Goal: Transaction & Acquisition: Purchase product/service

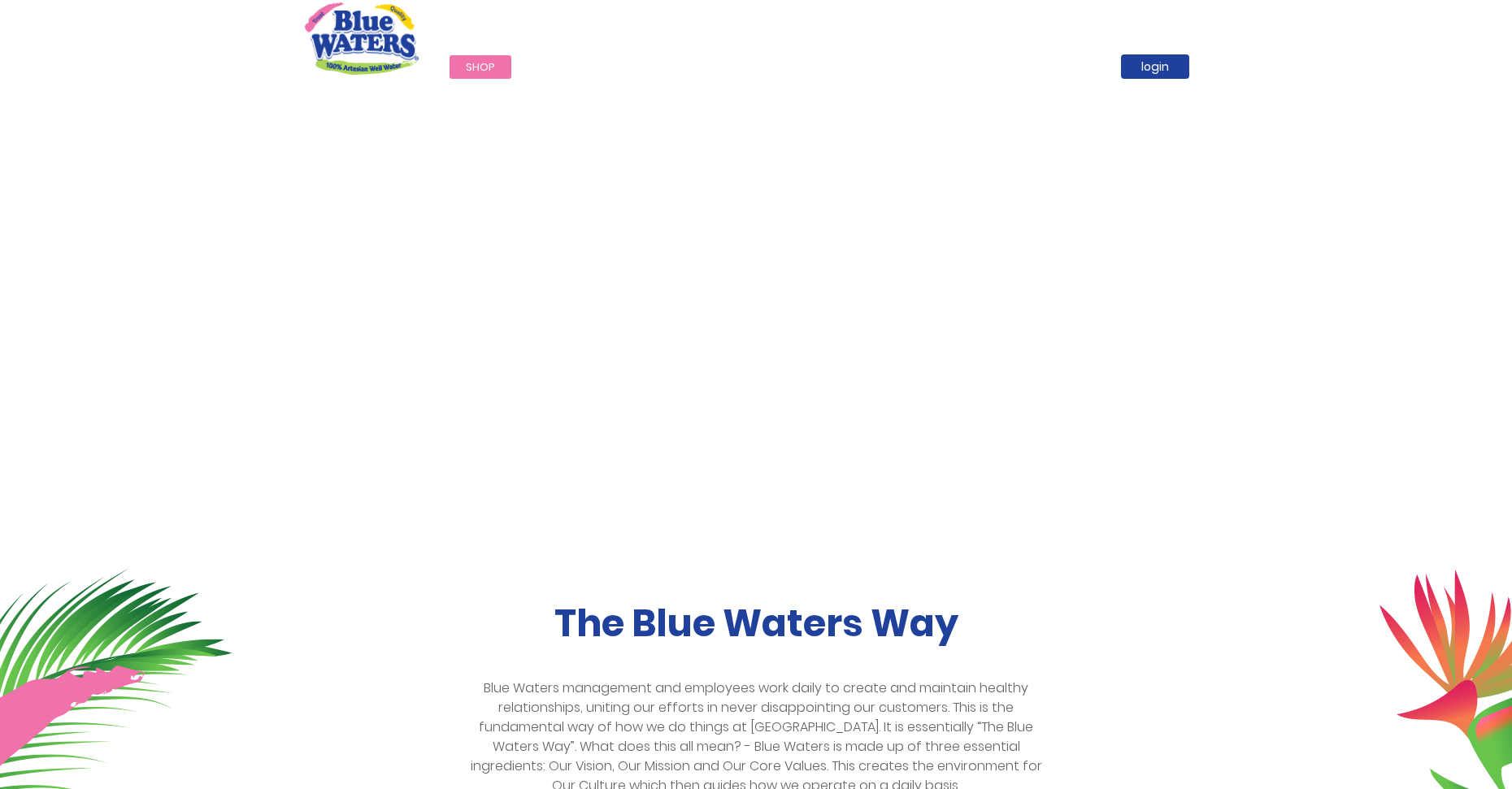
click at [489, 69] on span "Shop" at bounding box center [480, 66] width 29 height 15
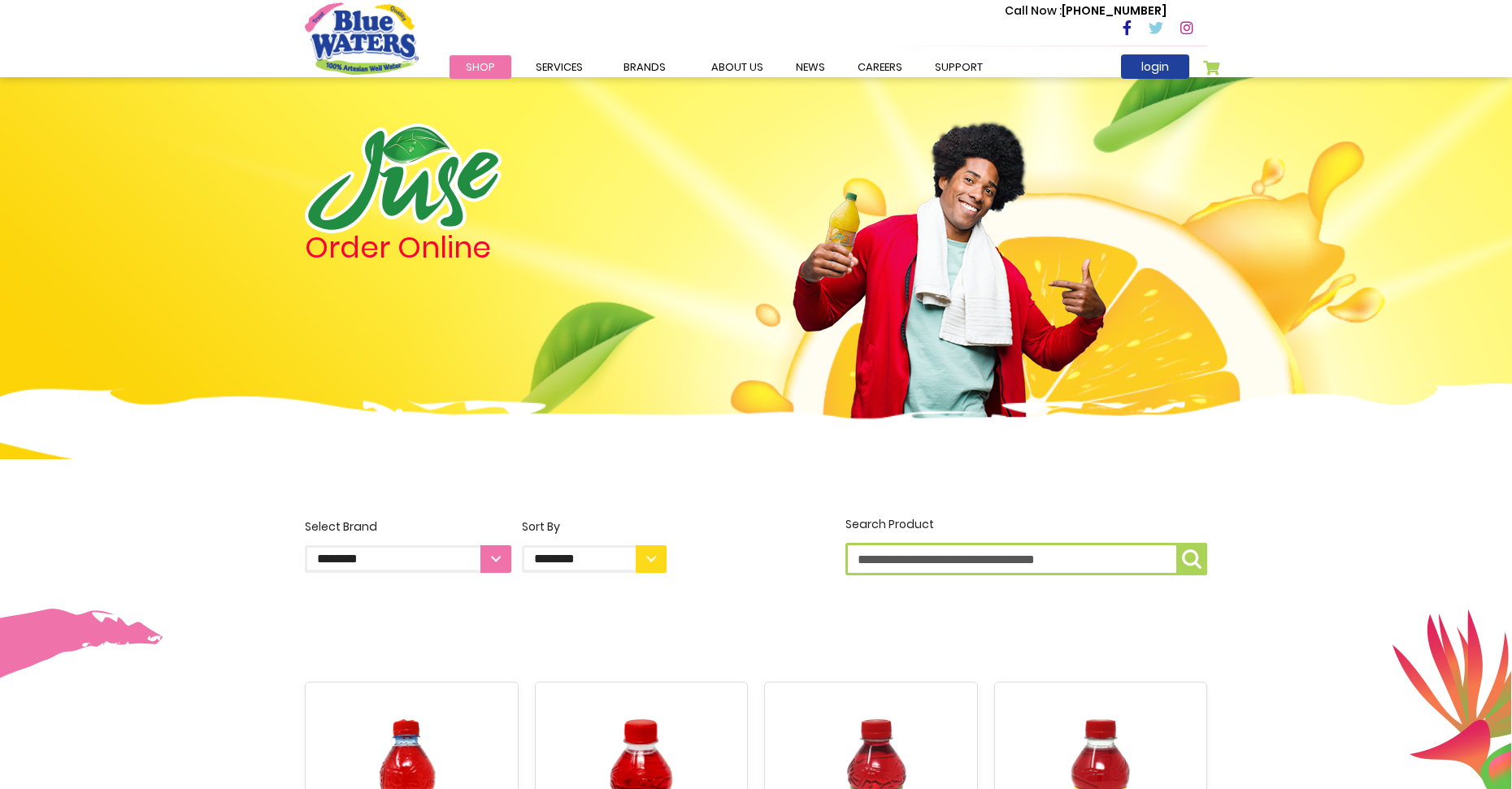
scroll to position [341, 0]
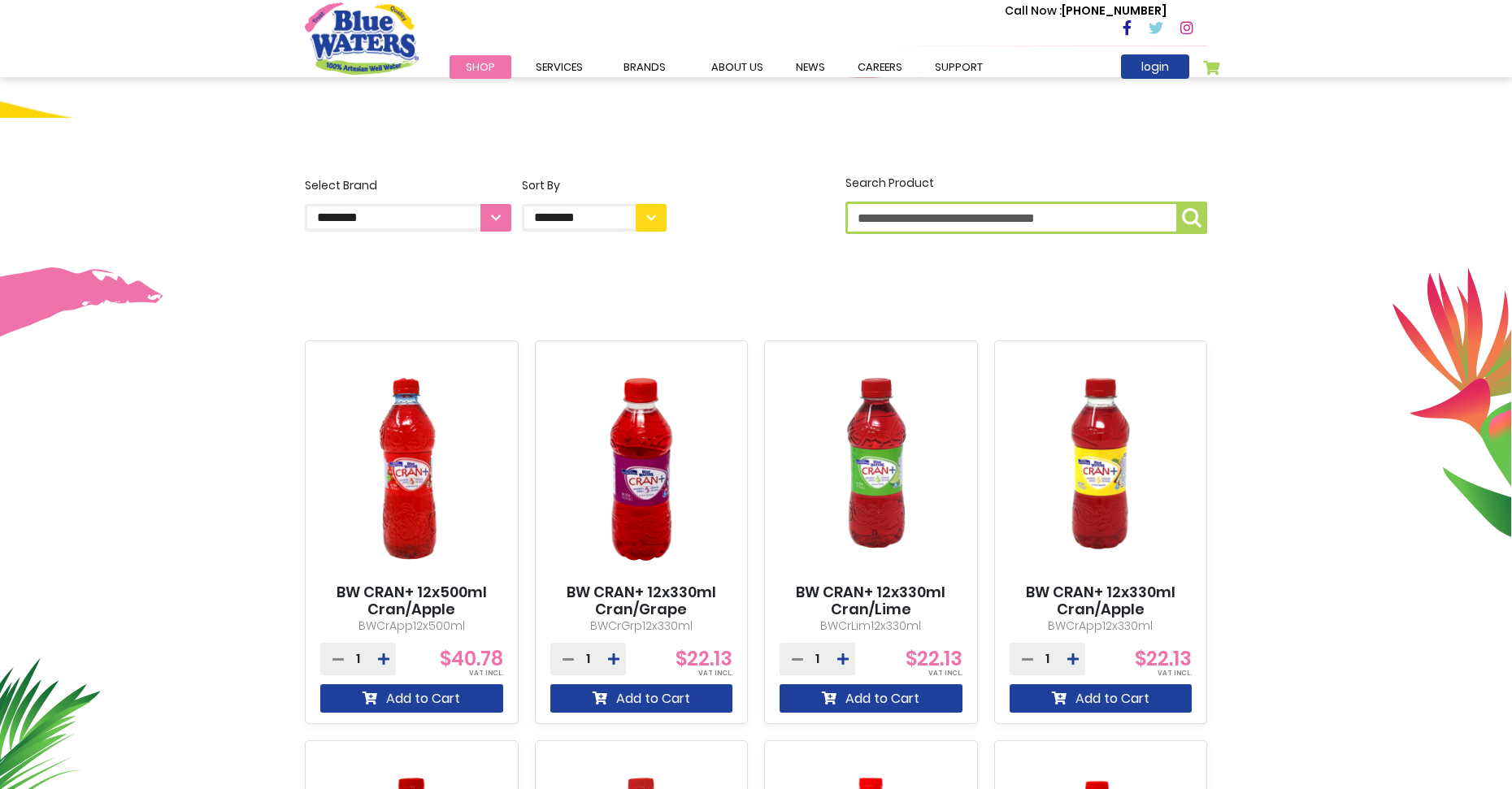
click at [1061, 211] on input "Search Product" at bounding box center [1026, 217] width 362 height 33
type input "*****"
click at [1176, 201] on button "Search Product *****" at bounding box center [1191, 217] width 31 height 33
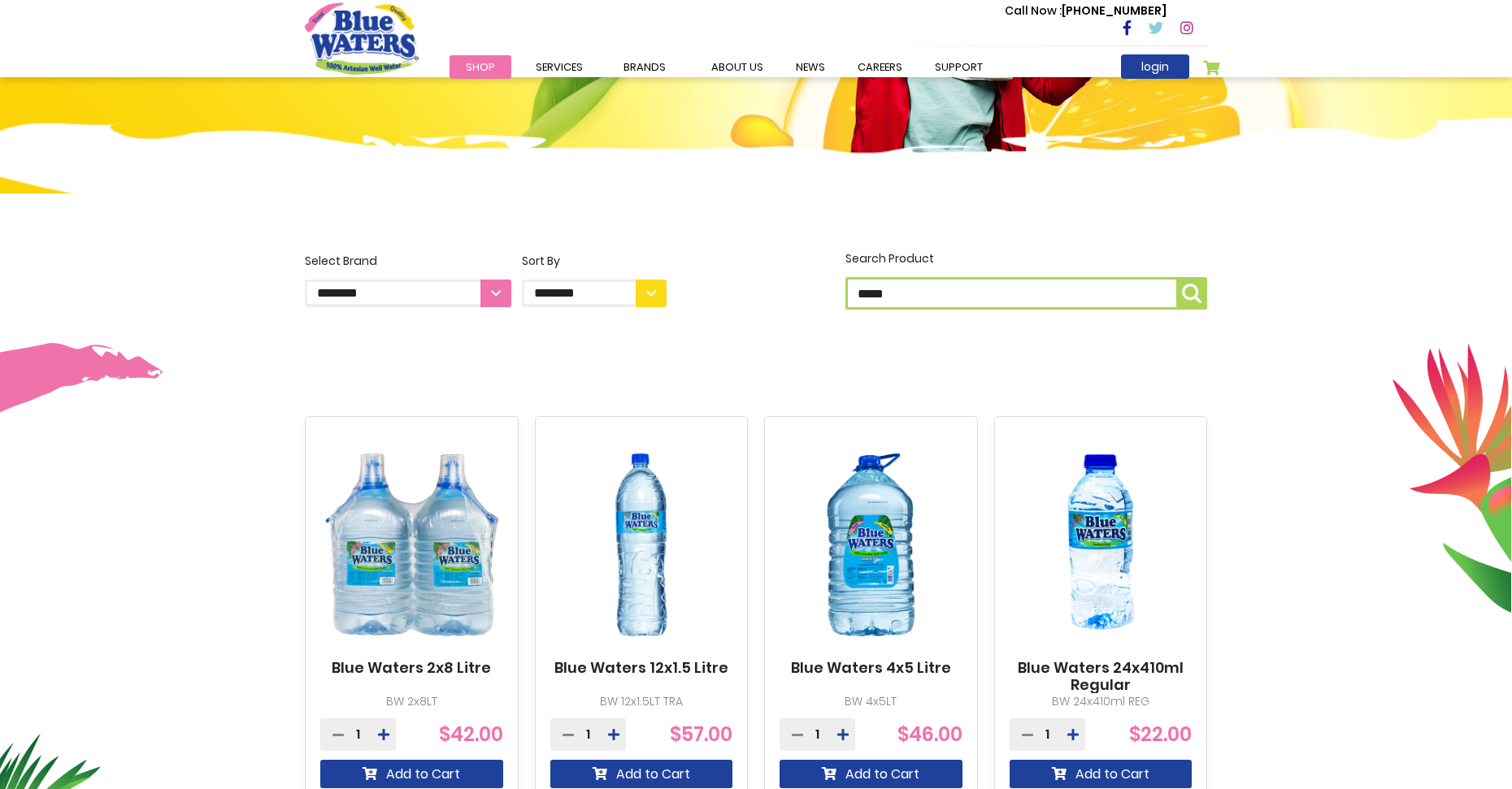
scroll to position [269, 0]
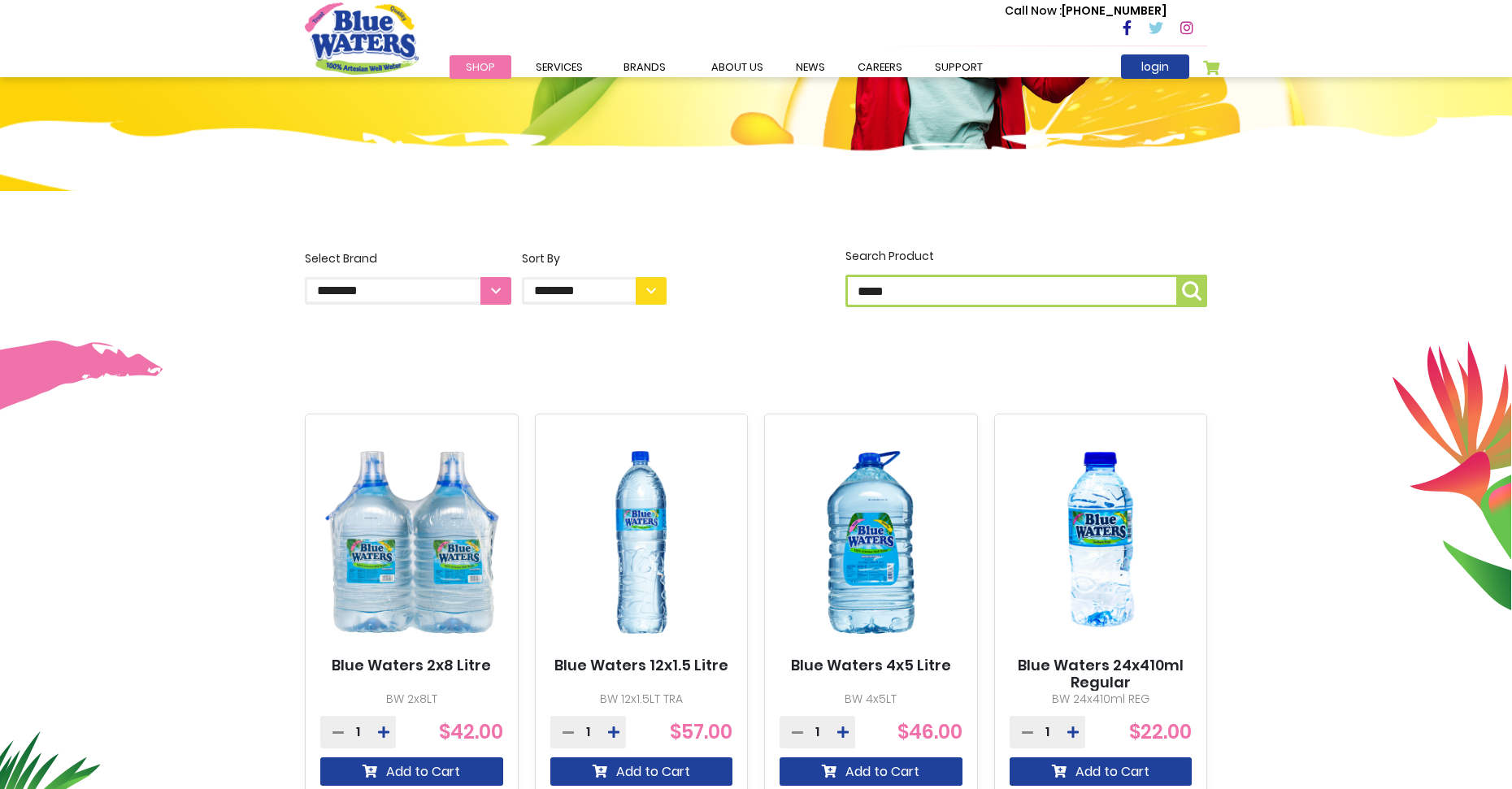
click at [443, 565] on img at bounding box center [411, 543] width 183 height 229
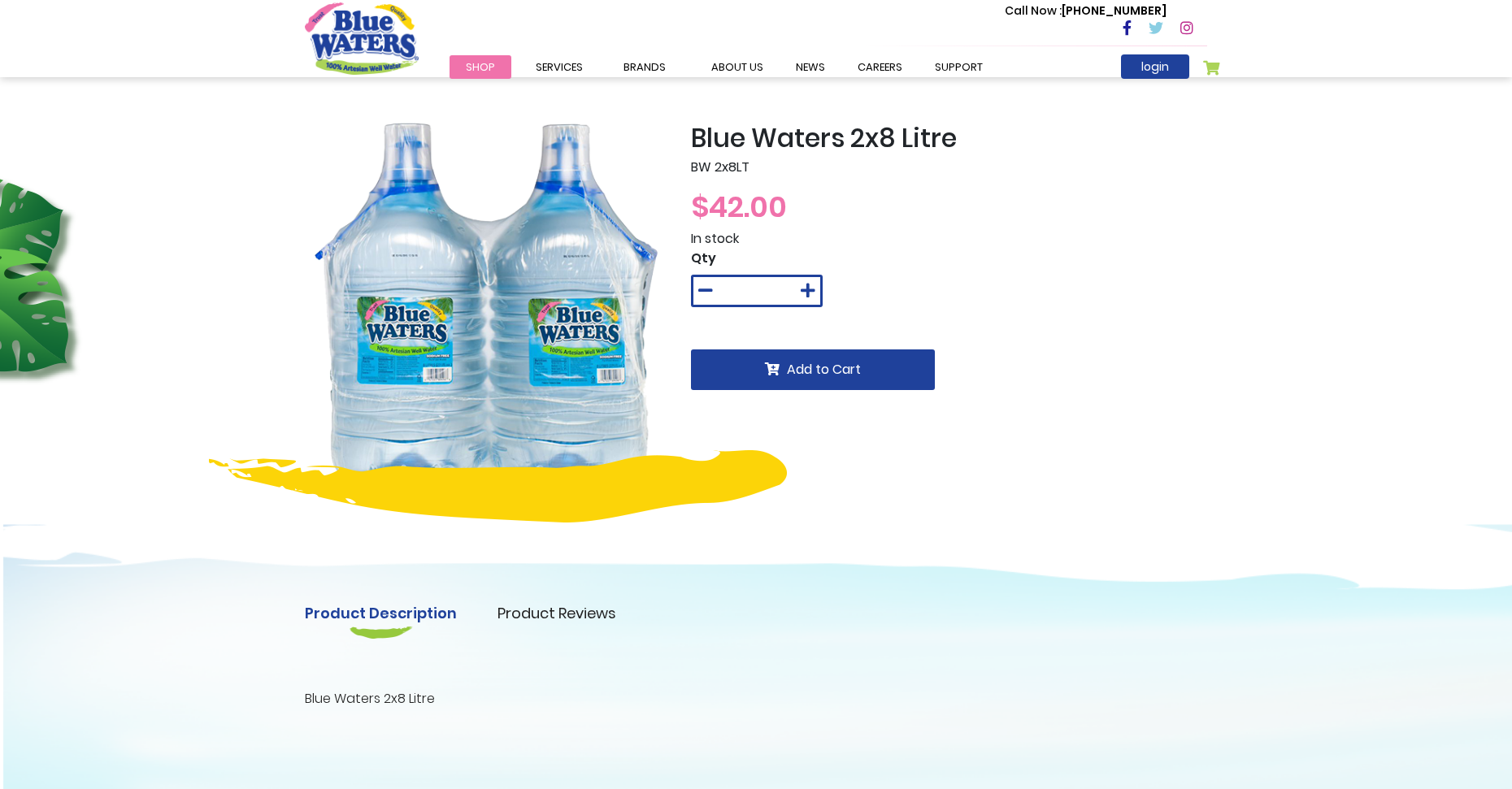
click at [670, 231] on div at bounding box center [485, 302] width 386 height 361
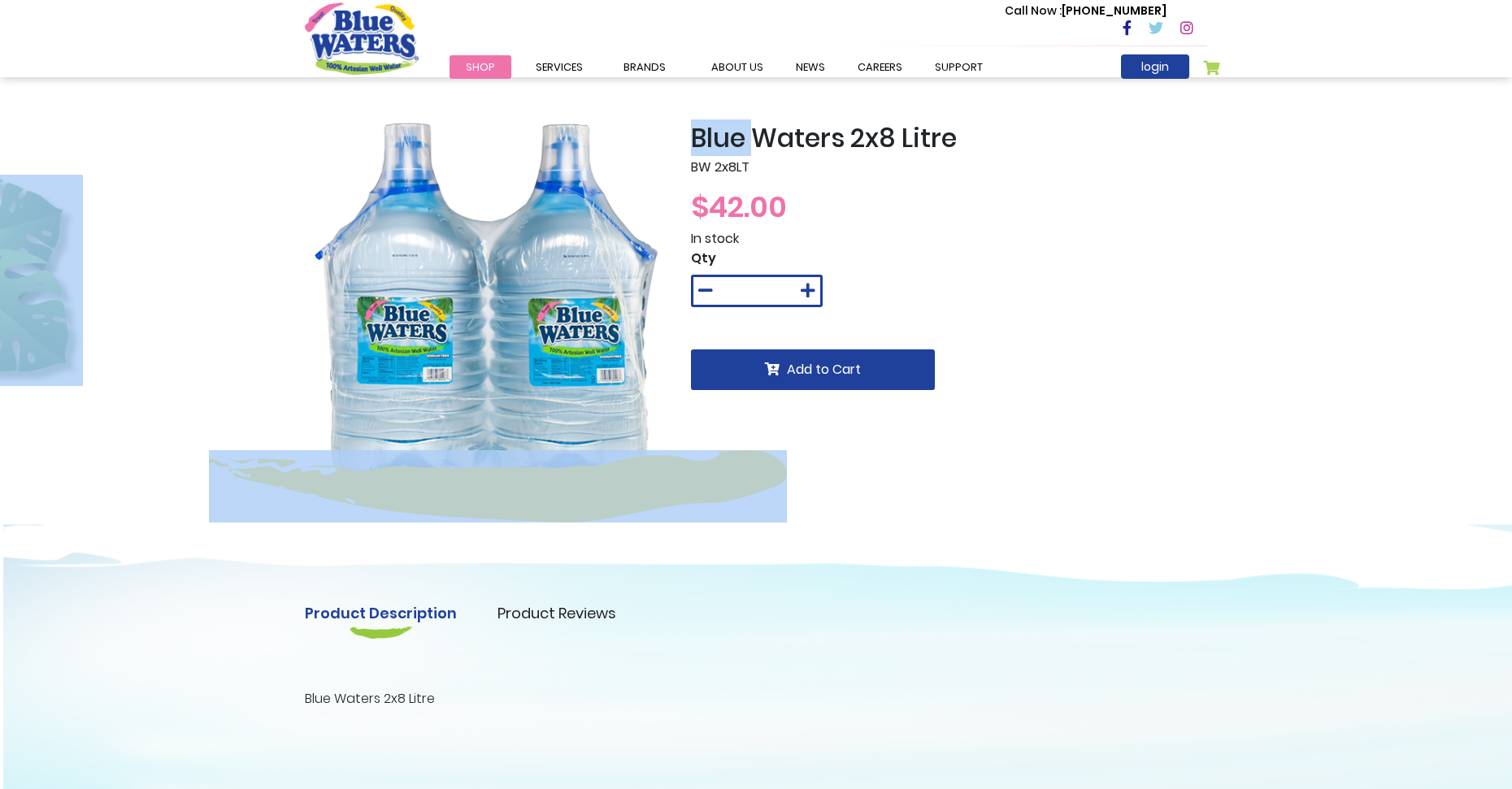
click at [670, 231] on div at bounding box center [485, 302] width 386 height 361
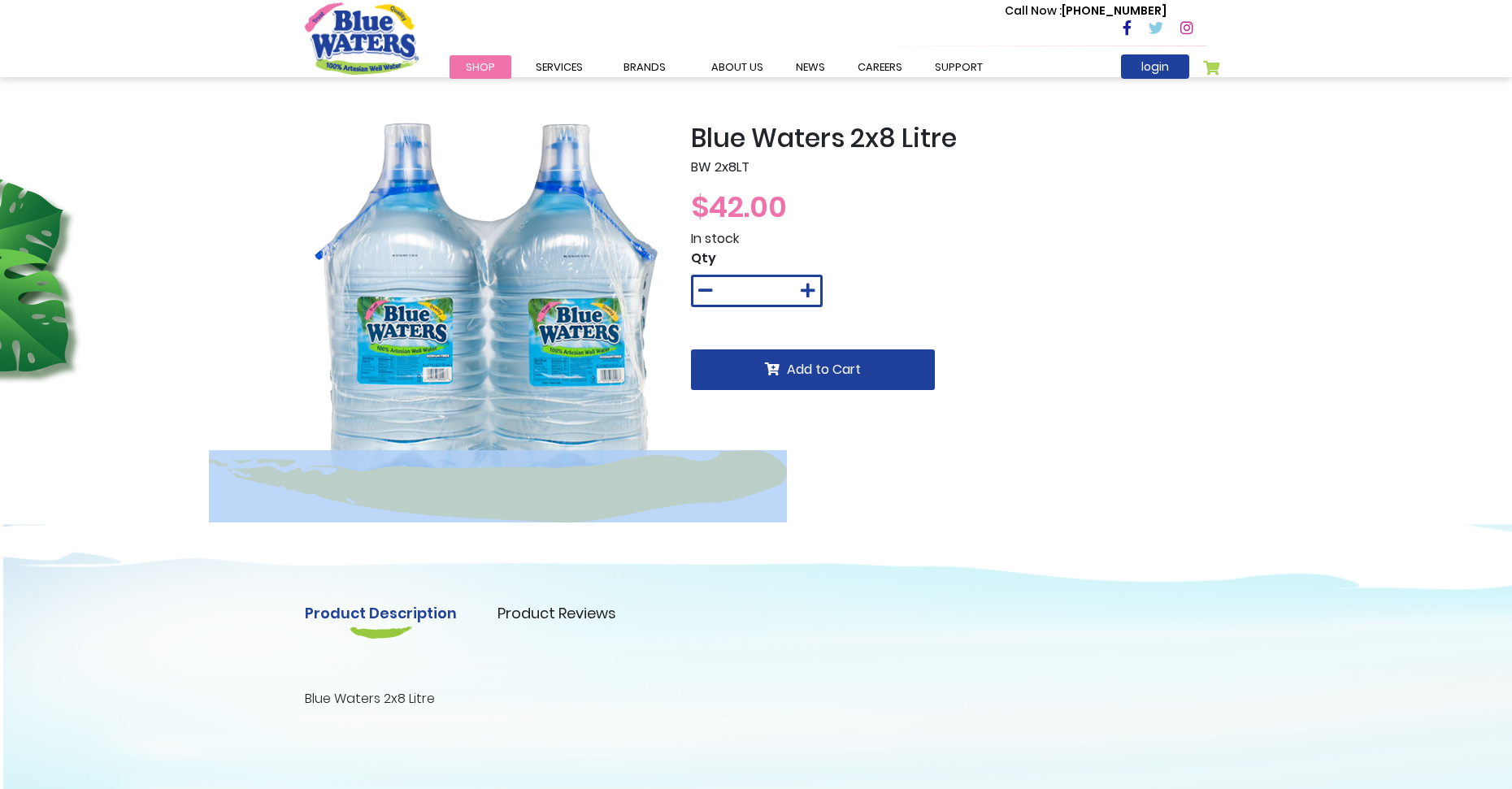
click at [670, 231] on div at bounding box center [485, 302] width 386 height 361
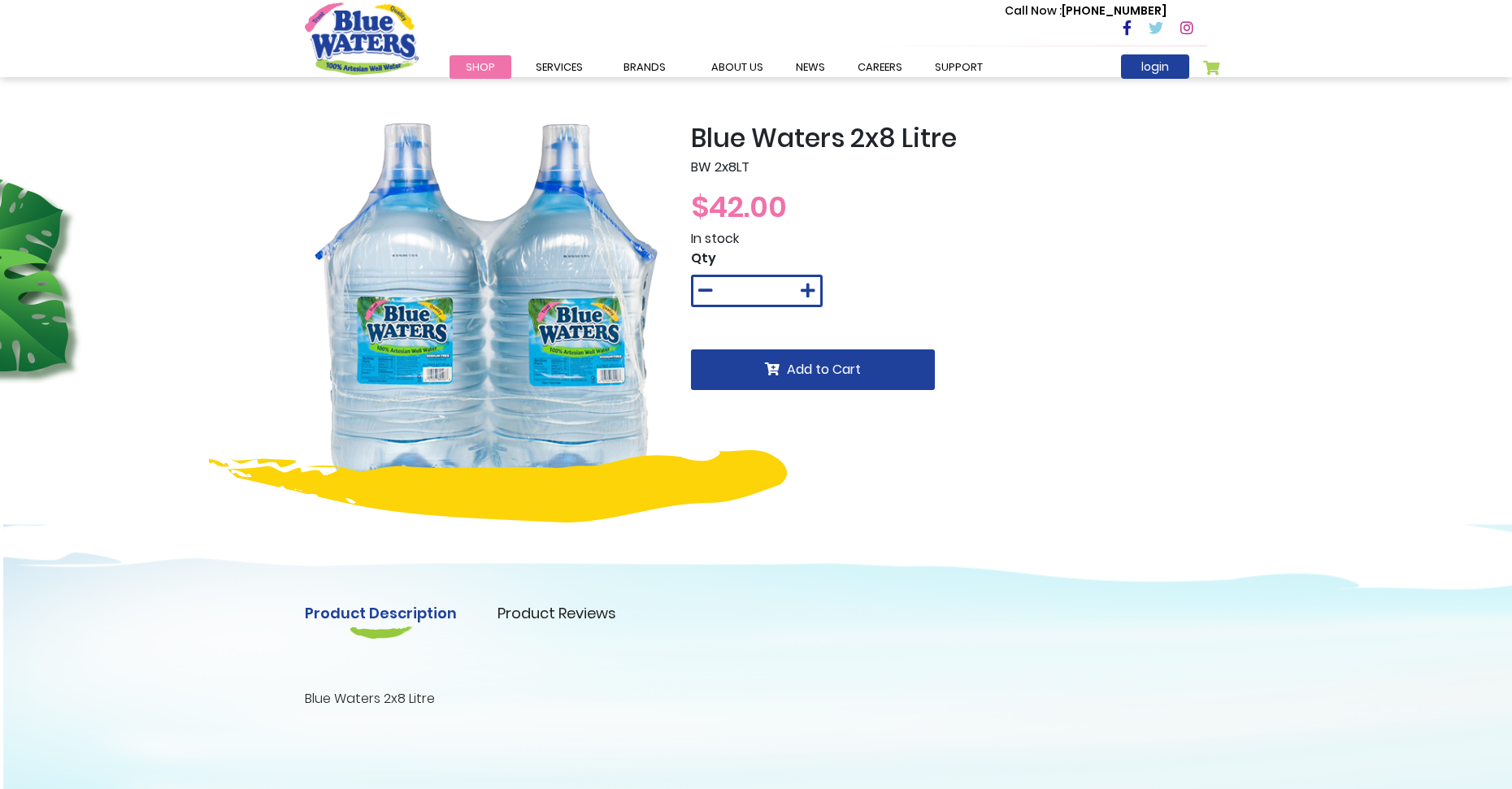
click at [721, 171] on p "BW 2x8LT" at bounding box center [949, 168] width 516 height 20
drag, startPoint x: 435, startPoint y: 478, endPoint x: 497, endPoint y: 392, distance: 106.0
